Goal: Information Seeking & Learning: Learn about a topic

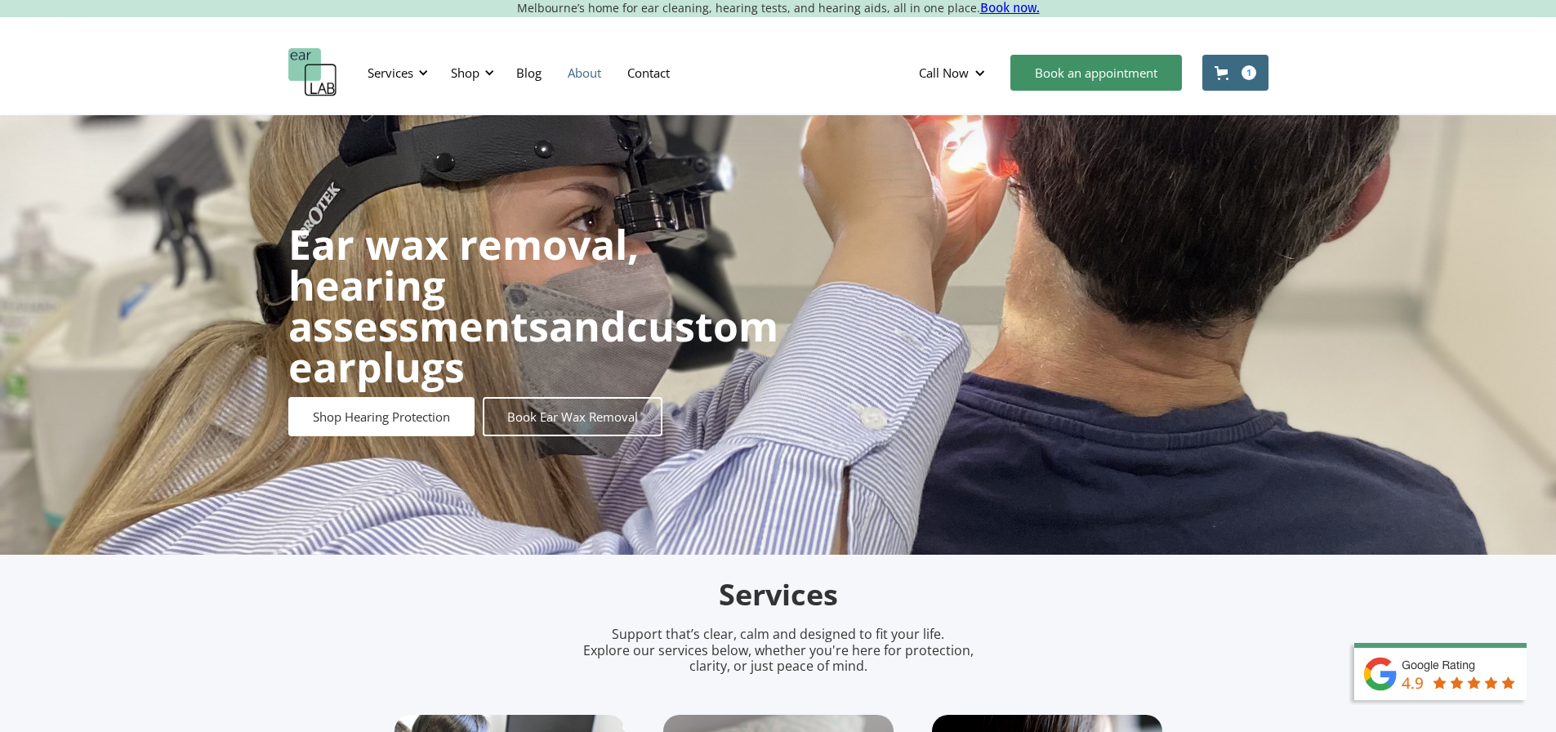
click at [564, 72] on link "About" at bounding box center [585, 72] width 60 height 47
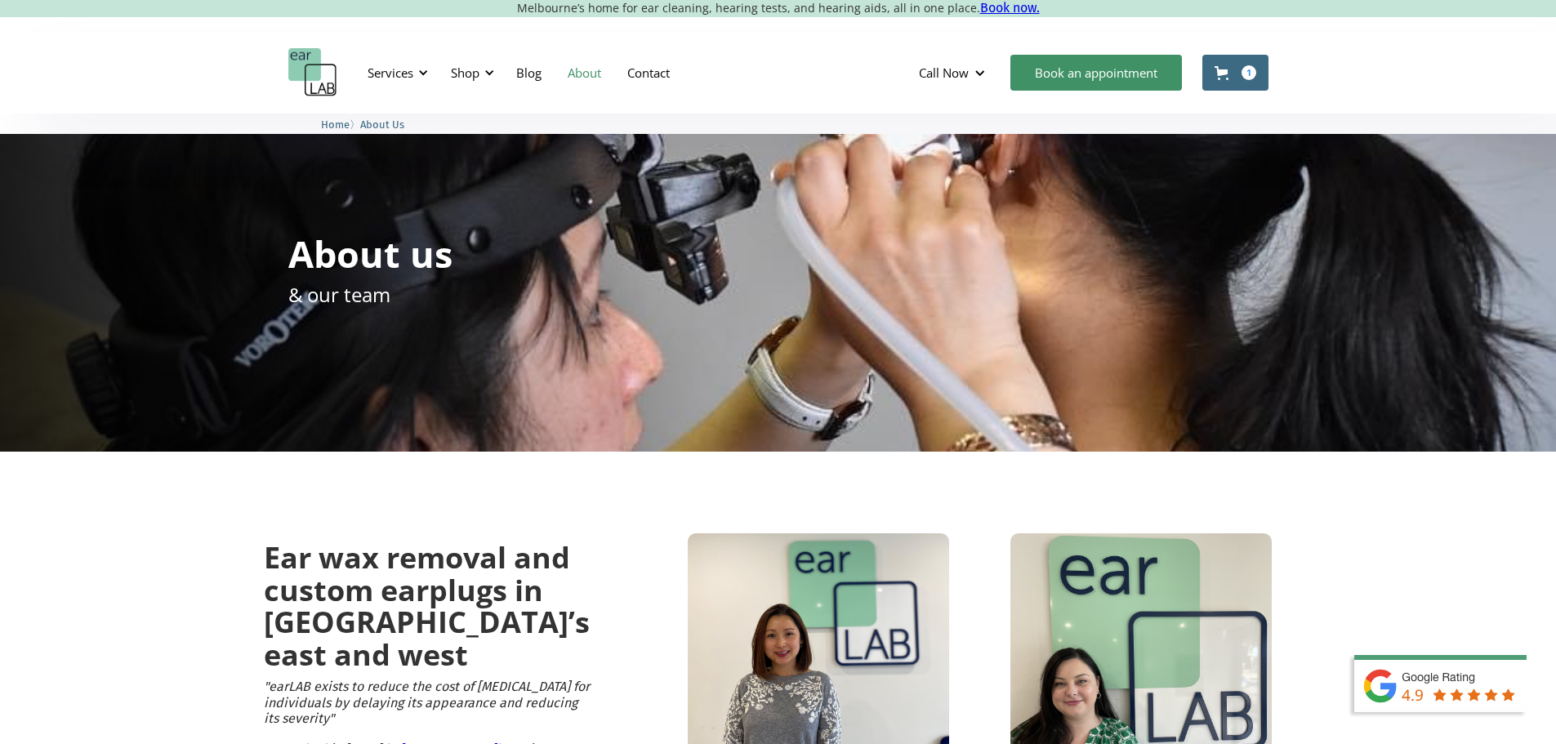
click at [1555, 29] on html "Melbourne’s home for ear cleaning, hearing tests, and hearing aids, all in one …" at bounding box center [778, 372] width 1556 height 744
